Goal: Task Accomplishment & Management: Use online tool/utility

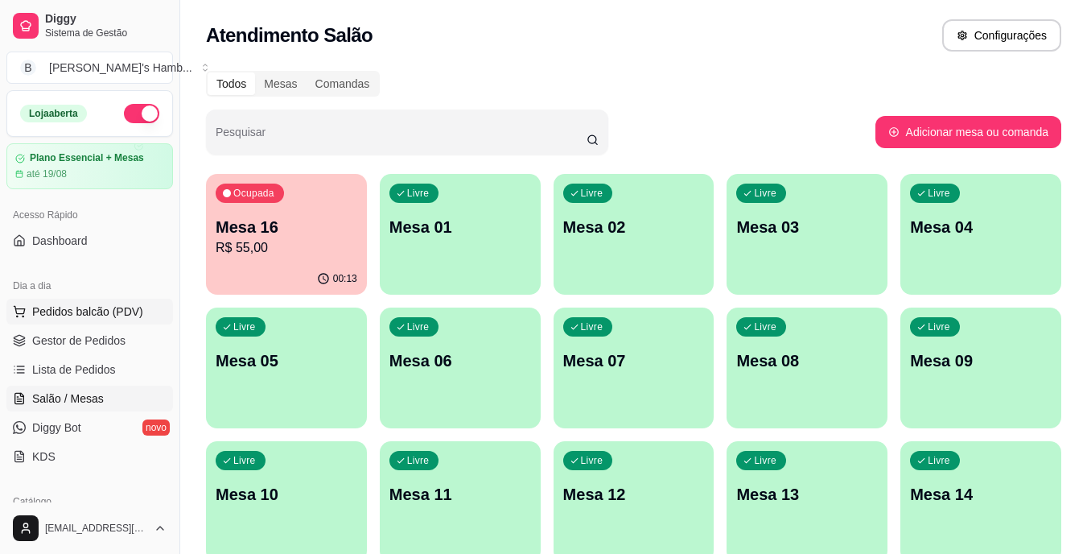
click at [93, 305] on span "Pedidos balcão (PDV)" at bounding box center [87, 311] width 111 height 16
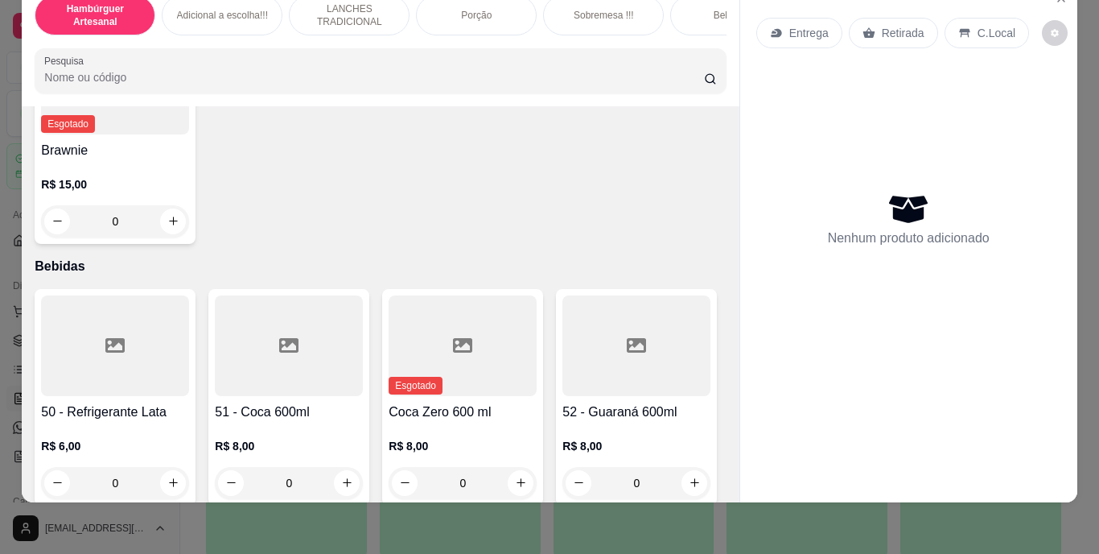
scroll to position [3614, 0]
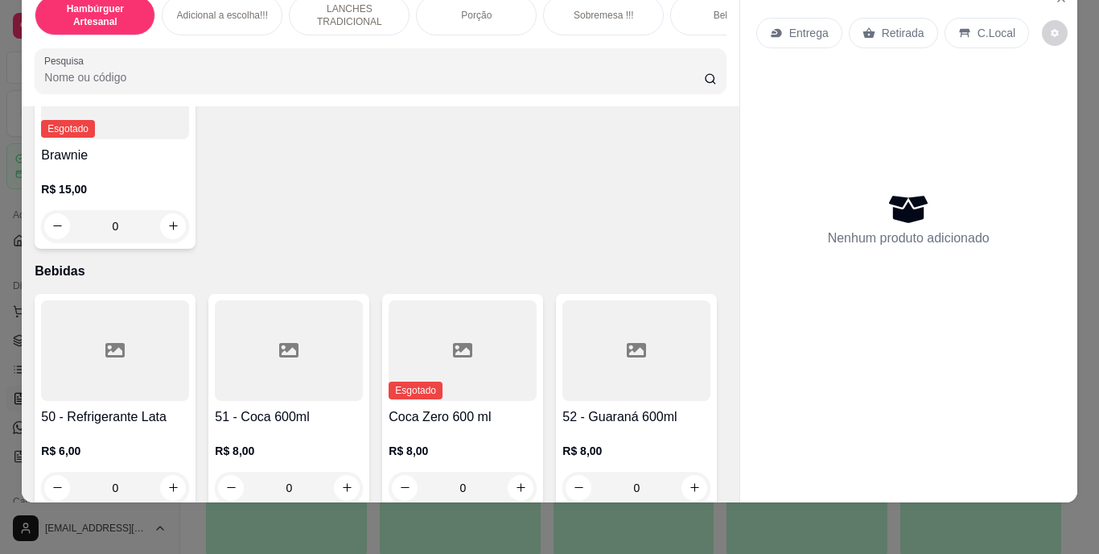
type input "1"
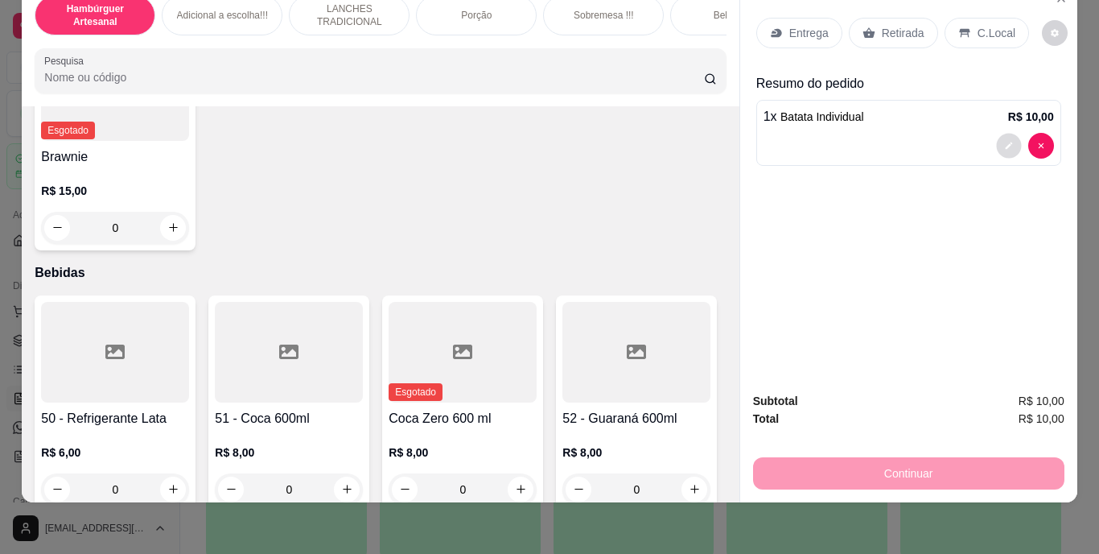
click at [1004, 138] on button "decrease-product-quantity" at bounding box center [1008, 145] width 25 height 25
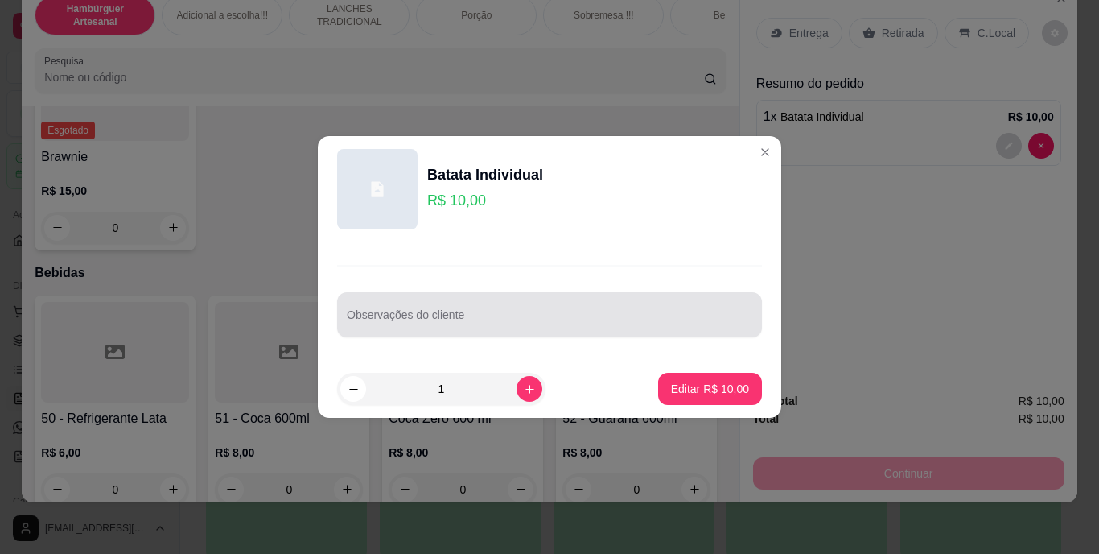
click at [489, 335] on div "Observações do cliente" at bounding box center [549, 314] width 425 height 45
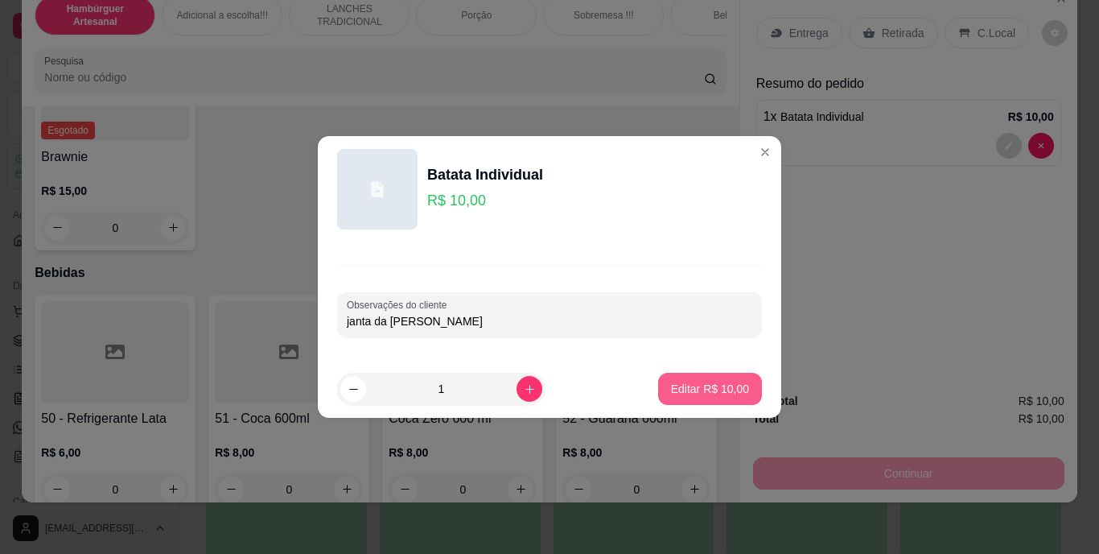
type input "janta da [PERSON_NAME]"
click at [700, 392] on p "Editar R$ 10,00" at bounding box center [710, 388] width 76 height 15
type input "0"
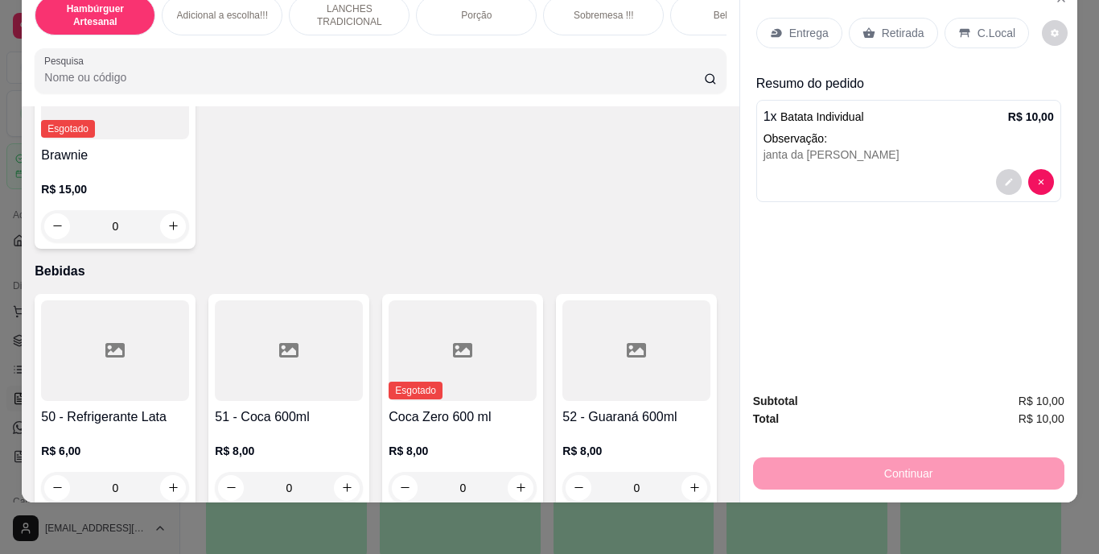
click at [890, 32] on div "Retirada" at bounding box center [893, 33] width 89 height 31
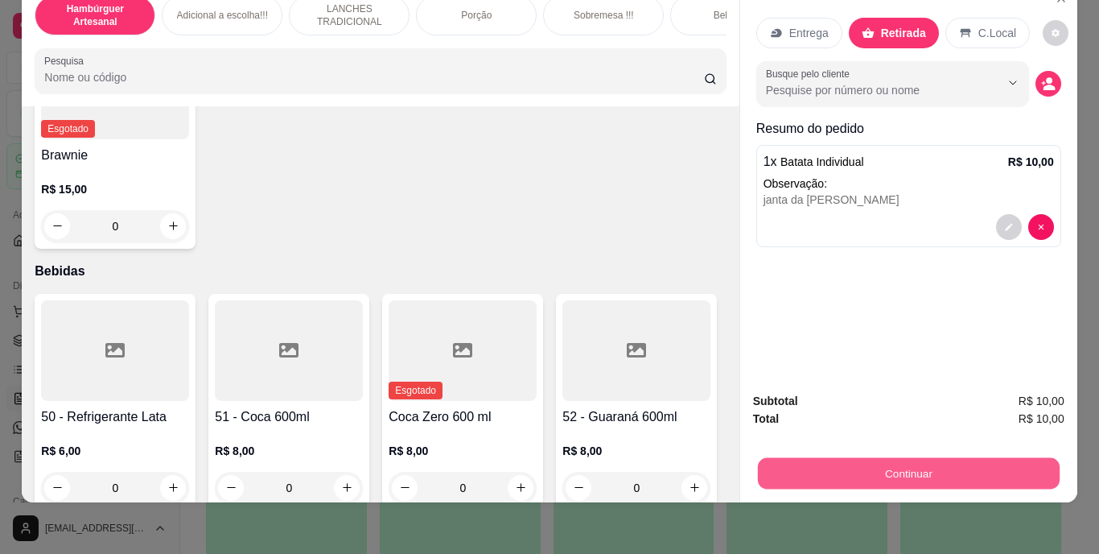
click at [851, 458] on button "Continuar" at bounding box center [908, 473] width 302 height 31
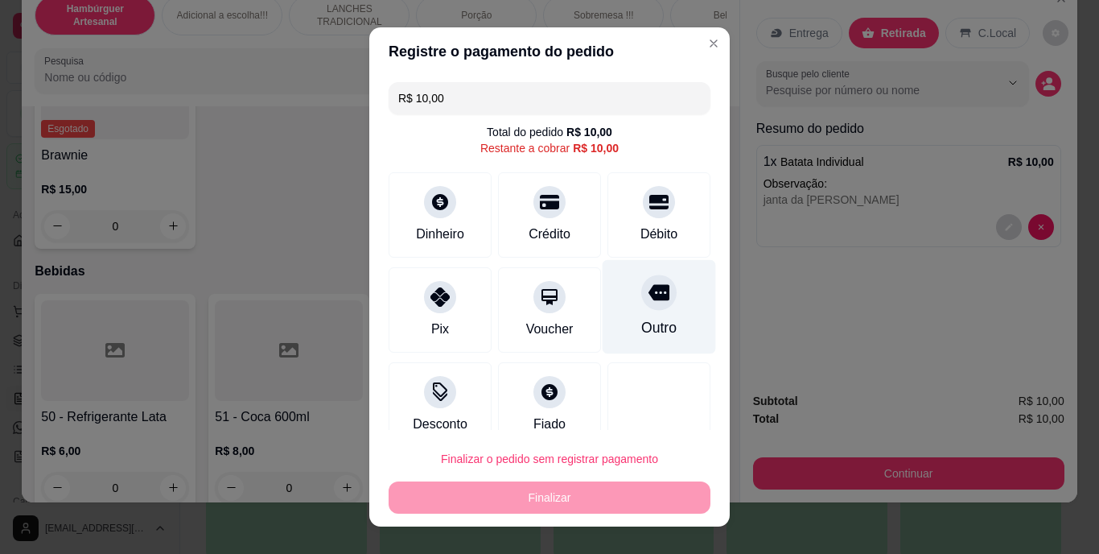
click at [634, 339] on div "Outro" at bounding box center [659, 307] width 113 height 94
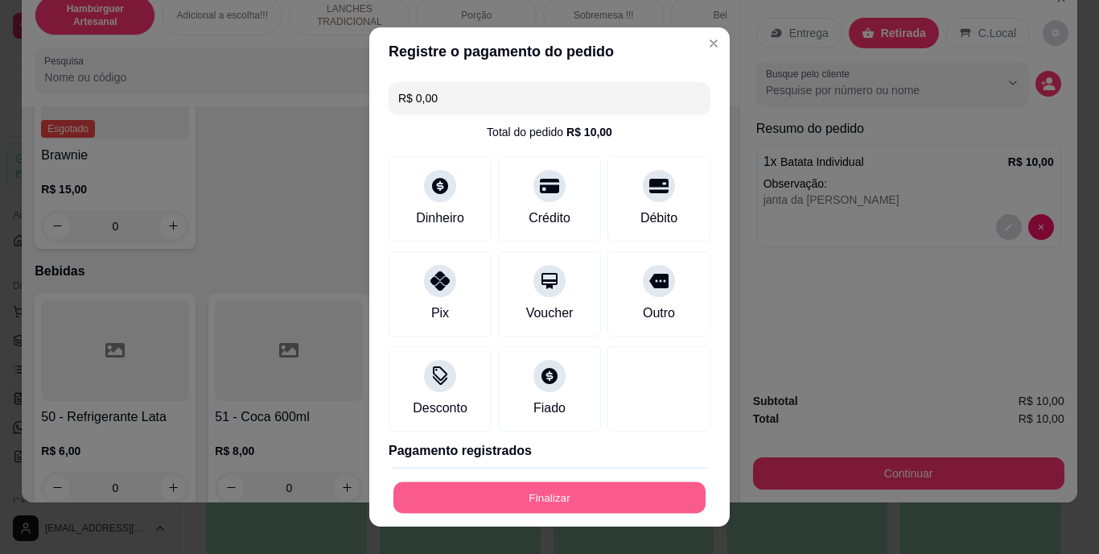
click at [615, 503] on button "Finalizar" at bounding box center [549, 496] width 312 height 31
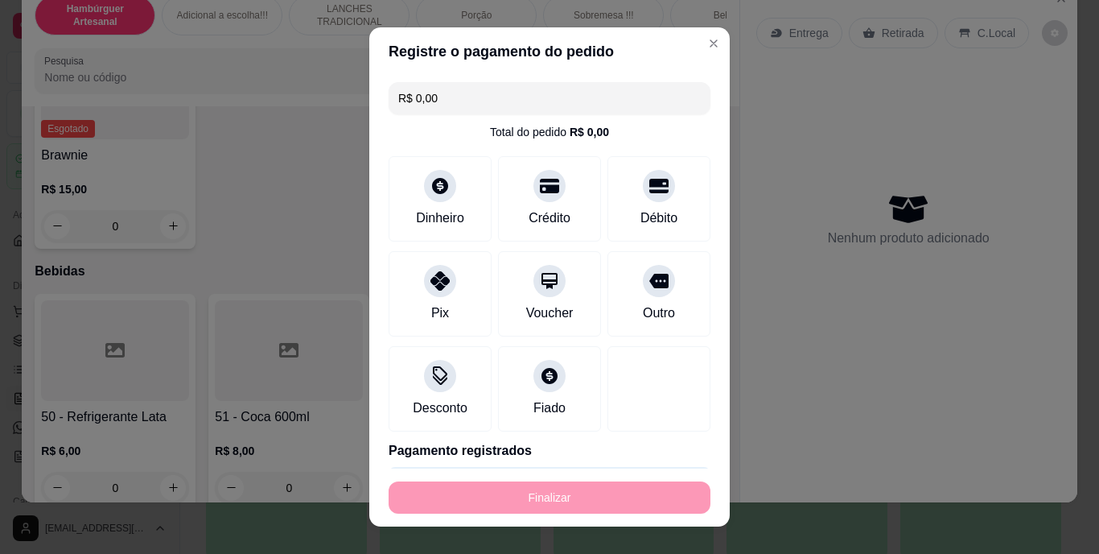
type input "-R$ 10,00"
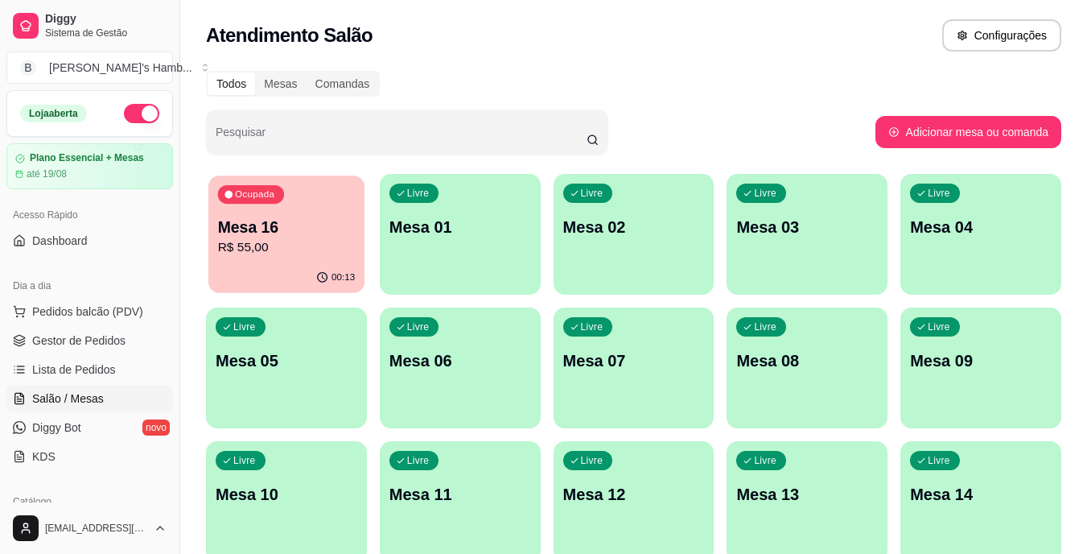
click at [244, 277] on div "00:13" at bounding box center [286, 277] width 156 height 31
click at [271, 245] on p "R$ 55,00" at bounding box center [287, 247] width 138 height 19
click at [303, 234] on p "Mesa 16" at bounding box center [287, 227] width 138 height 22
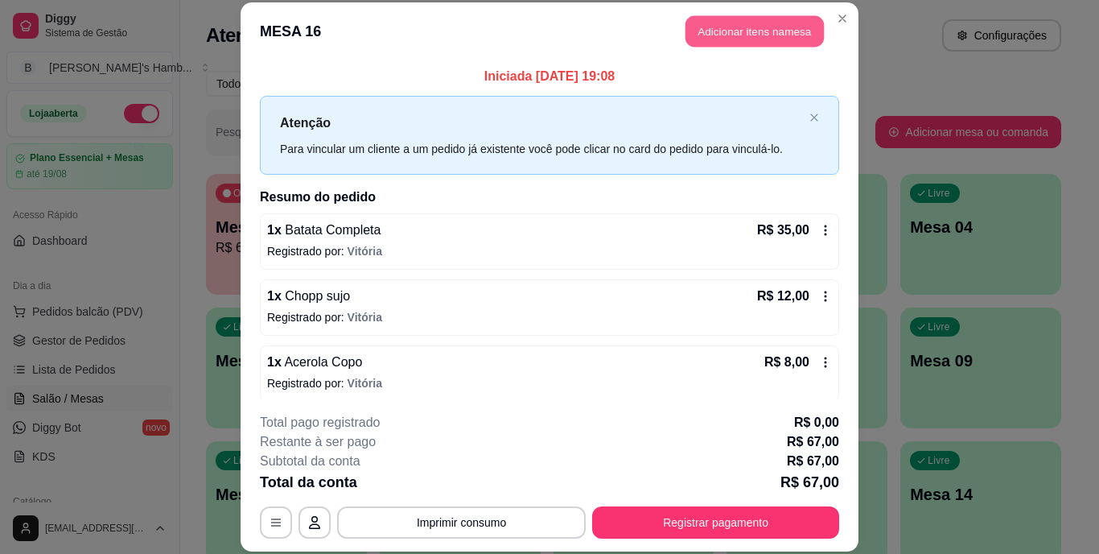
click at [735, 31] on button "Adicionar itens na mesa" at bounding box center [754, 31] width 138 height 31
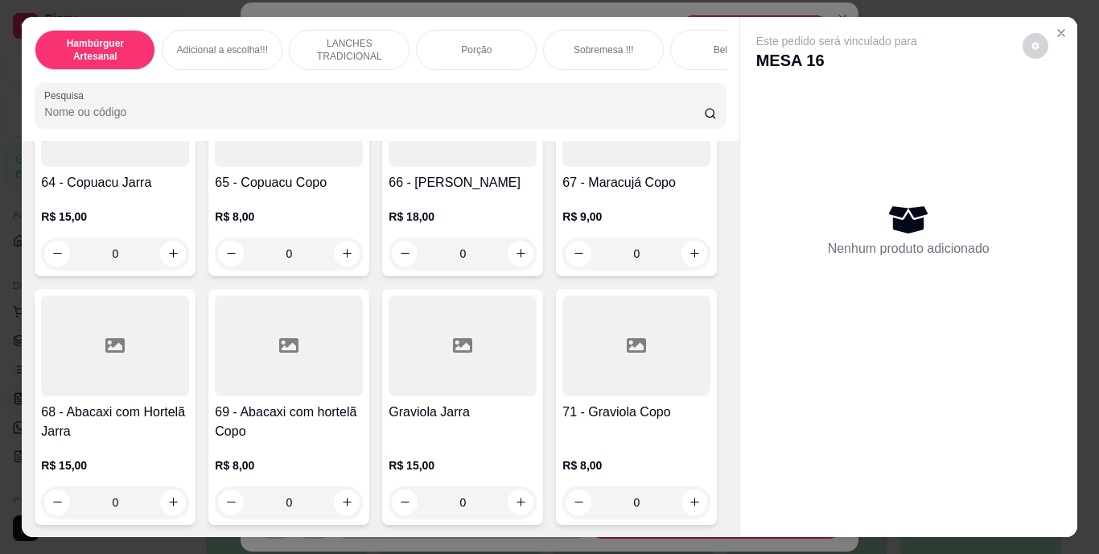
scroll to position [5741, 0]
type input "1"
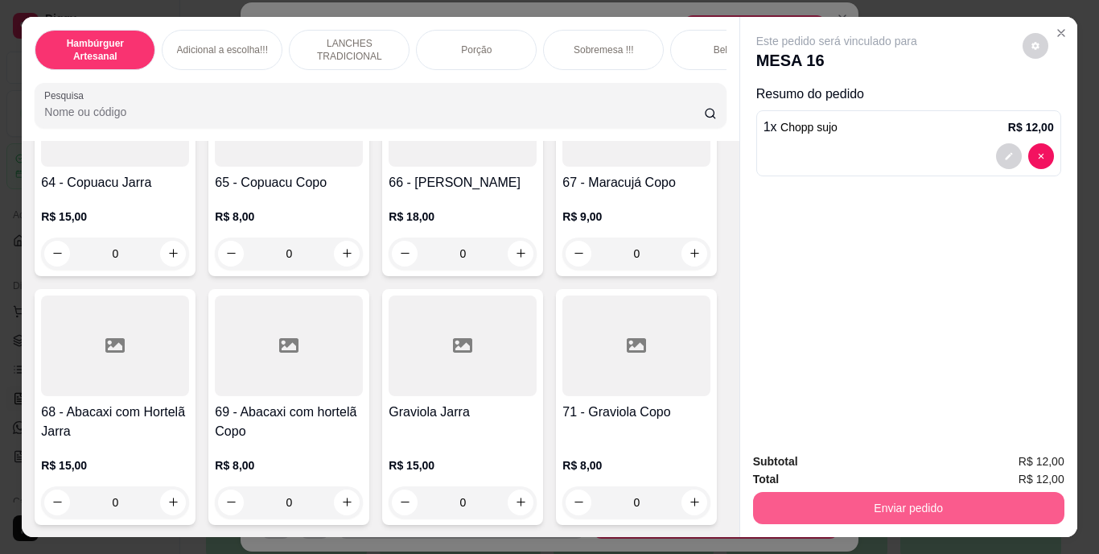
click at [842, 492] on button "Enviar pedido" at bounding box center [908, 508] width 311 height 32
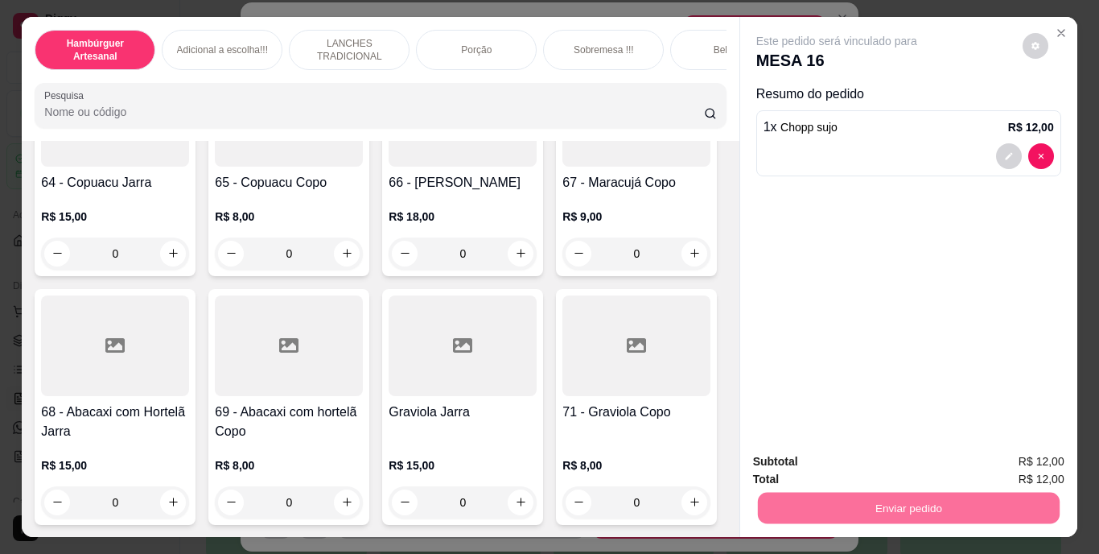
click at [819, 451] on button "Não registrar e enviar pedido" at bounding box center [855, 462] width 163 height 30
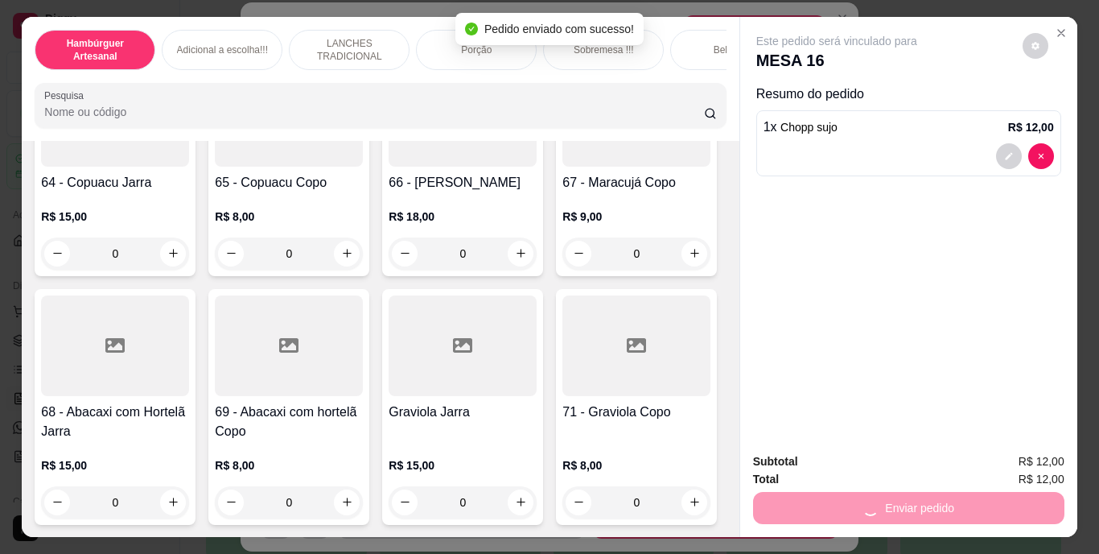
click at [819, 452] on div "Subtotal R$ 12,00" at bounding box center [908, 461] width 311 height 18
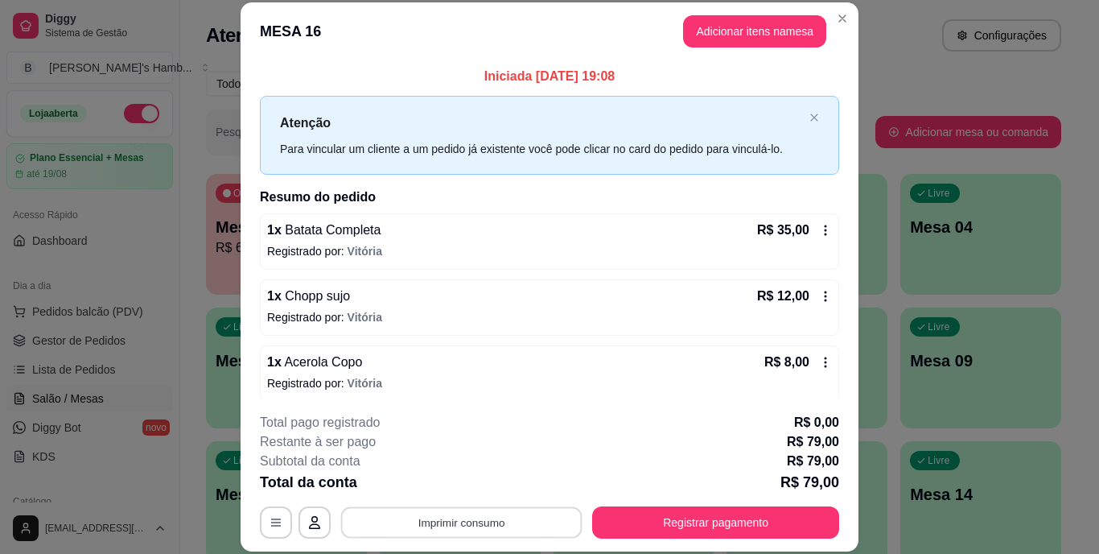
click at [468, 528] on button "Imprimir consumo" at bounding box center [461, 521] width 241 height 31
click at [451, 492] on button "IMPRESSORA" at bounding box center [460, 484] width 113 height 25
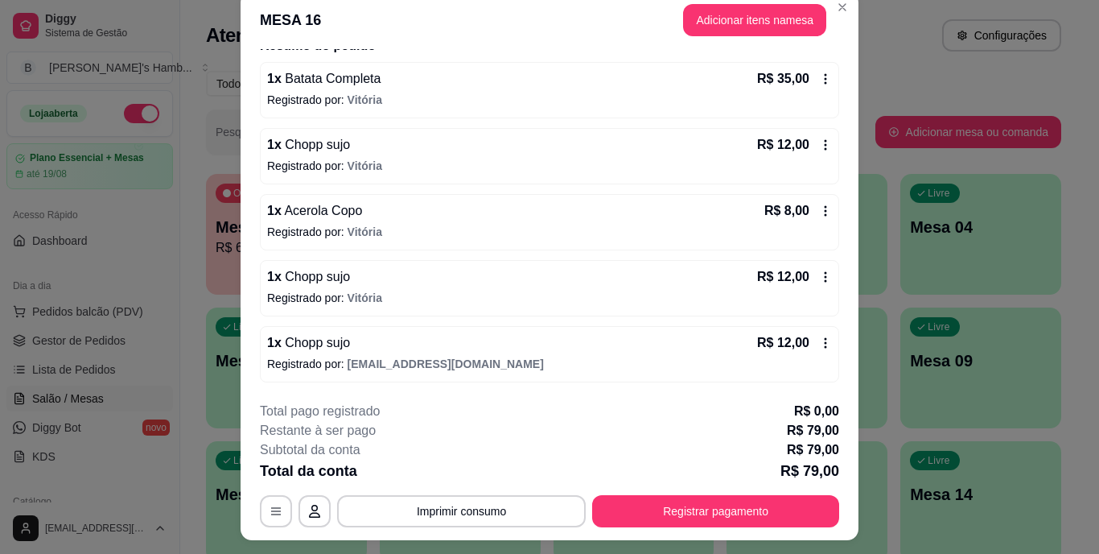
scroll to position [13, 0]
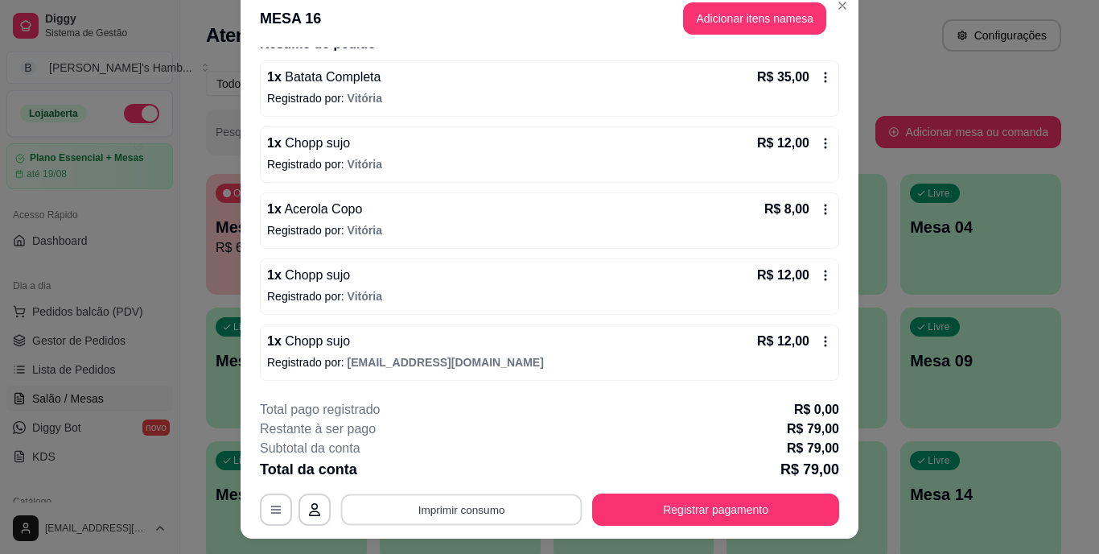
click at [477, 508] on button "Imprimir consumo" at bounding box center [461, 508] width 241 height 31
click at [444, 460] on button "IMPRESSORA" at bounding box center [460, 472] width 117 height 26
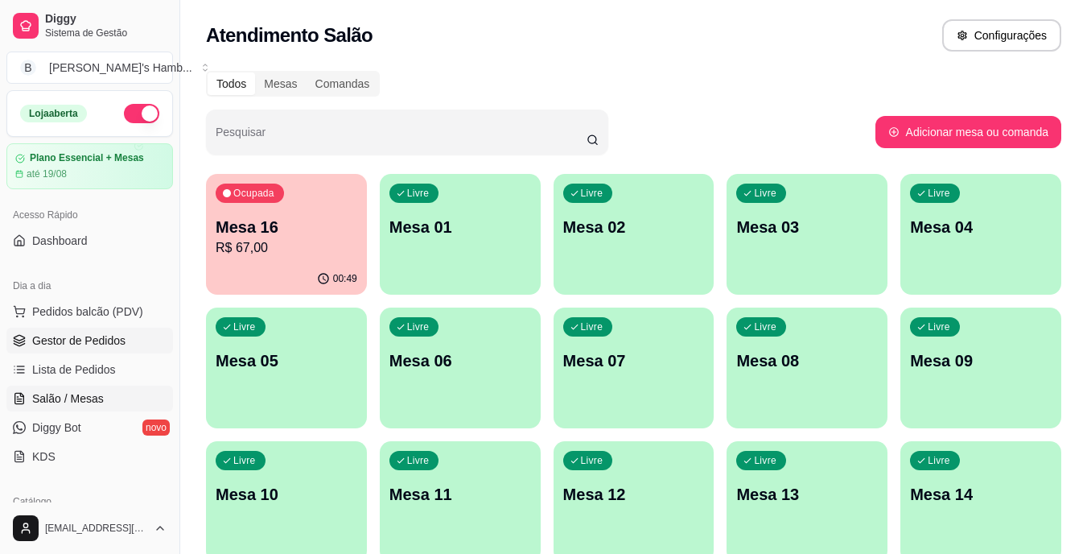
click at [93, 352] on link "Gestor de Pedidos" at bounding box center [89, 340] width 167 height 26
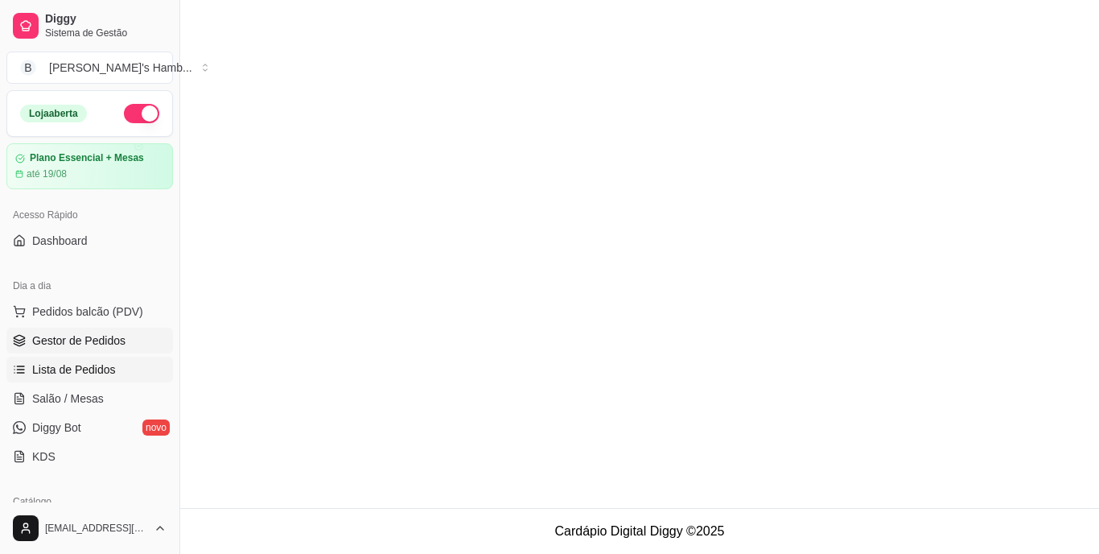
click at [89, 375] on span "Lista de Pedidos" at bounding box center [74, 369] width 84 height 16
click at [42, 394] on span "Salão / Mesas" at bounding box center [68, 398] width 72 height 16
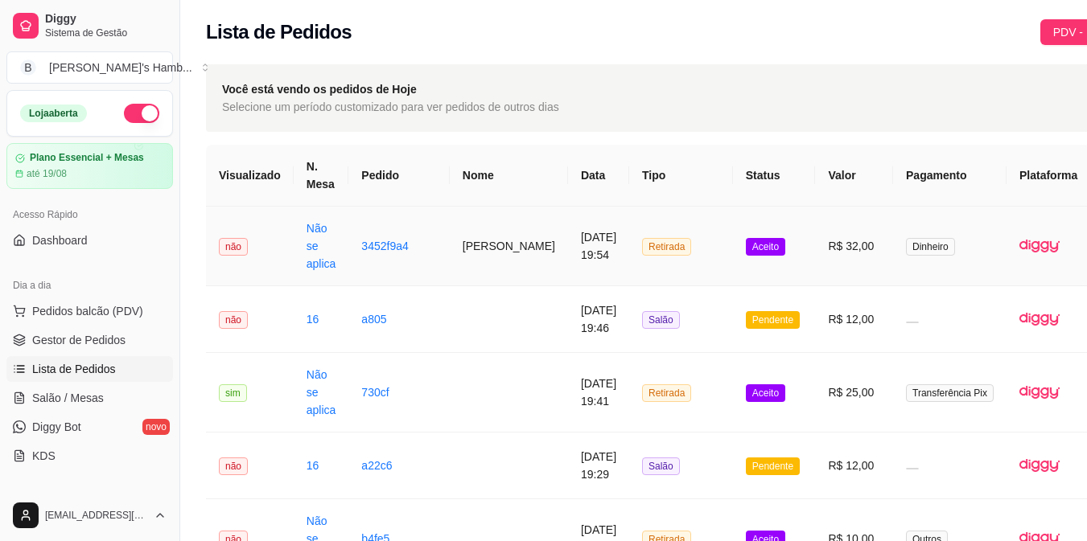
click at [456, 239] on td "[PERSON_NAME]" at bounding box center [509, 247] width 118 height 80
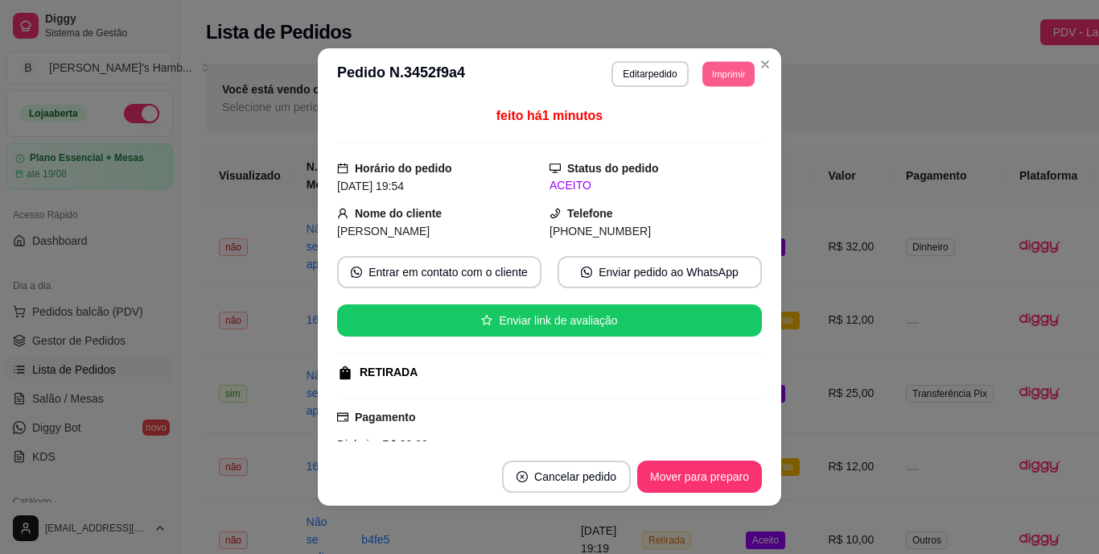
click at [722, 79] on button "Imprimir" at bounding box center [728, 73] width 52 height 25
click at [695, 130] on button "IMPRESSORA" at bounding box center [692, 129] width 113 height 25
